Goal: Browse casually

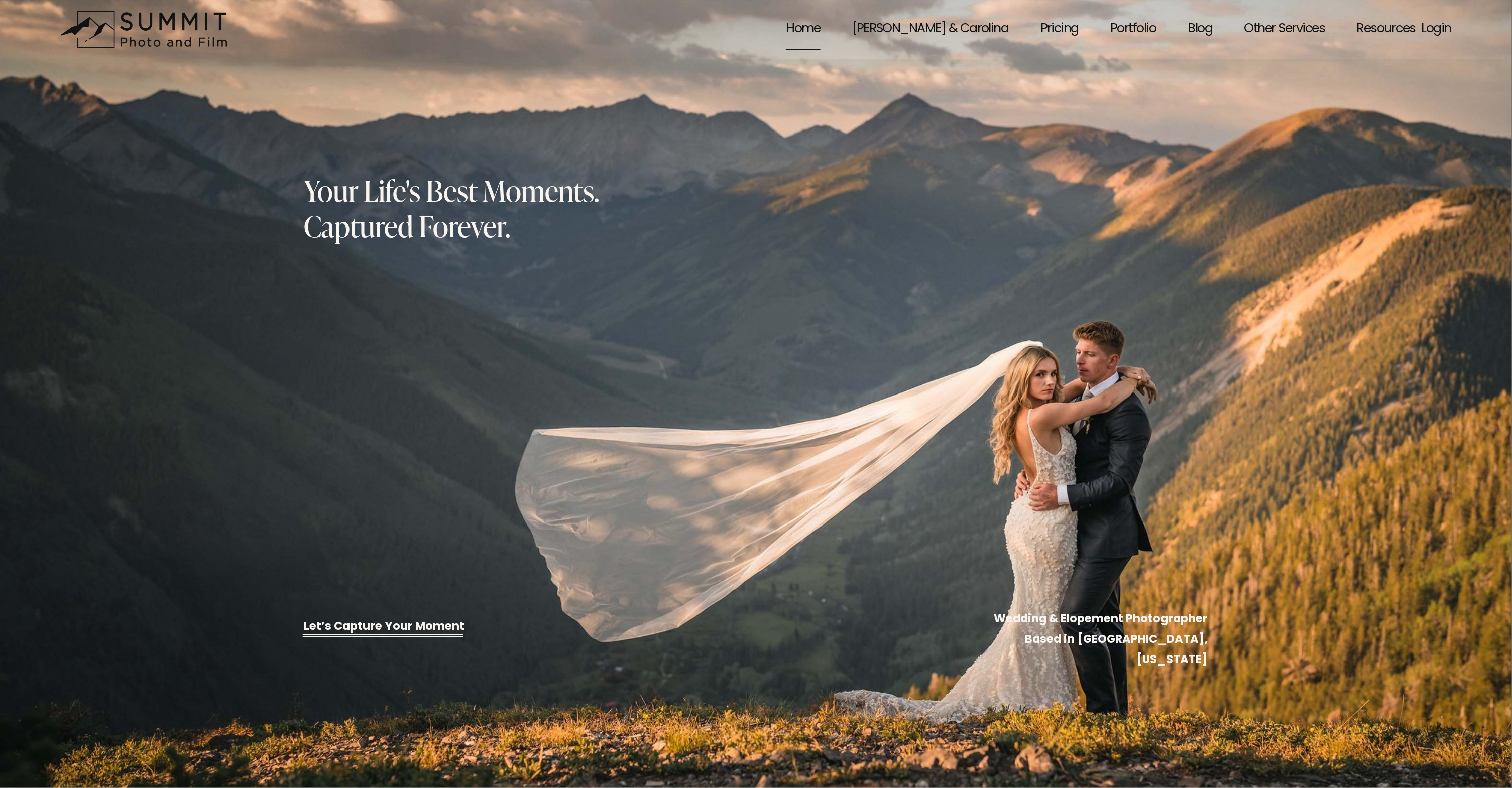
click at [988, 24] on link "[PERSON_NAME] & Carolina" at bounding box center [930, 29] width 156 height 43
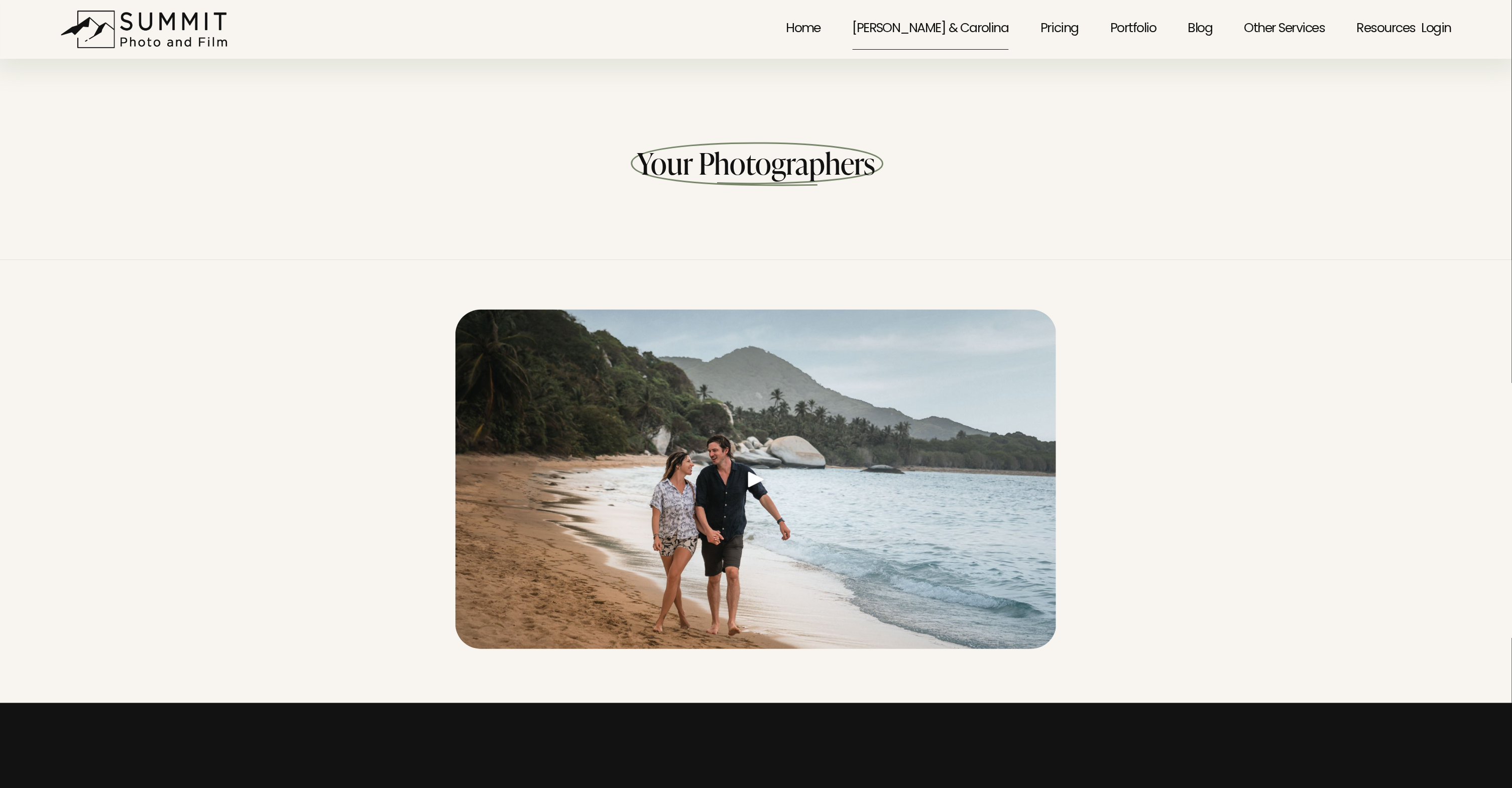
click at [821, 31] on link "Home" at bounding box center [803, 29] width 35 height 43
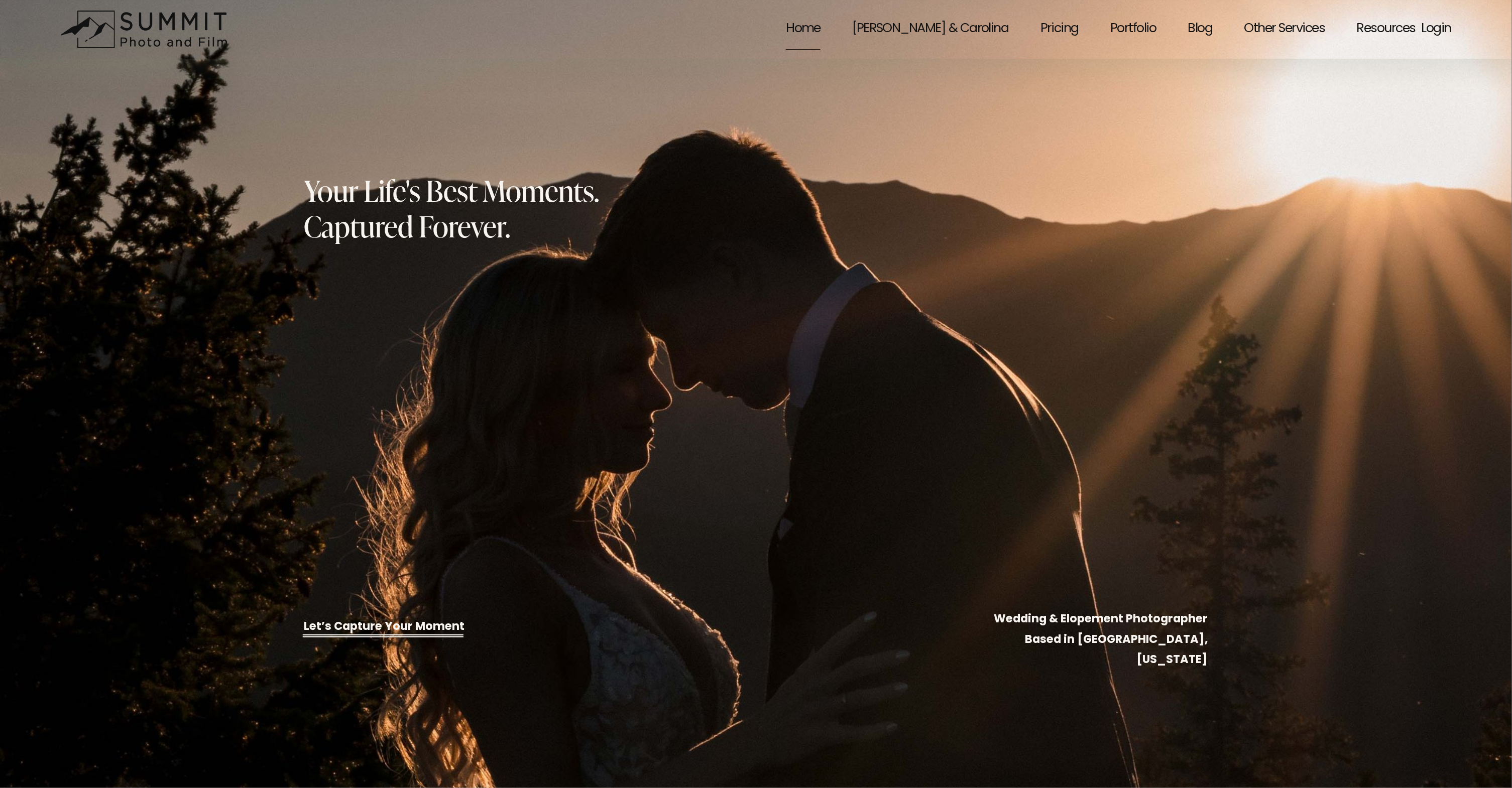
click at [1124, 30] on link "Portfolio" at bounding box center [1133, 29] width 46 height 43
